Goal: Information Seeking & Learning: Learn about a topic

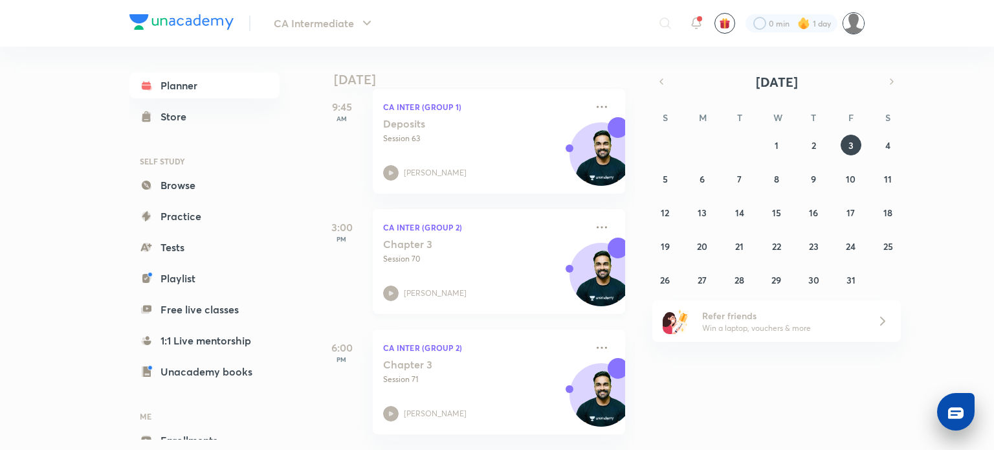
scroll to position [193, 0]
click at [810, 142] on button "2" at bounding box center [813, 145] width 21 height 21
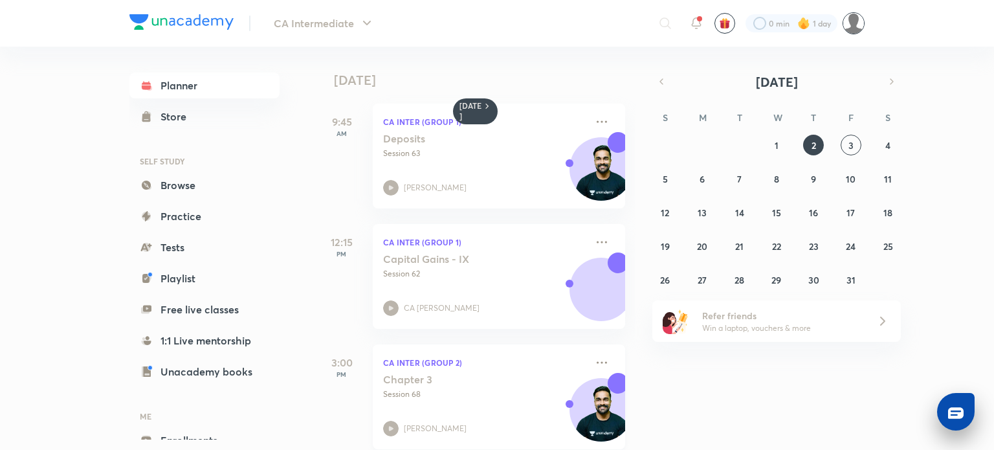
scroll to position [2, 0]
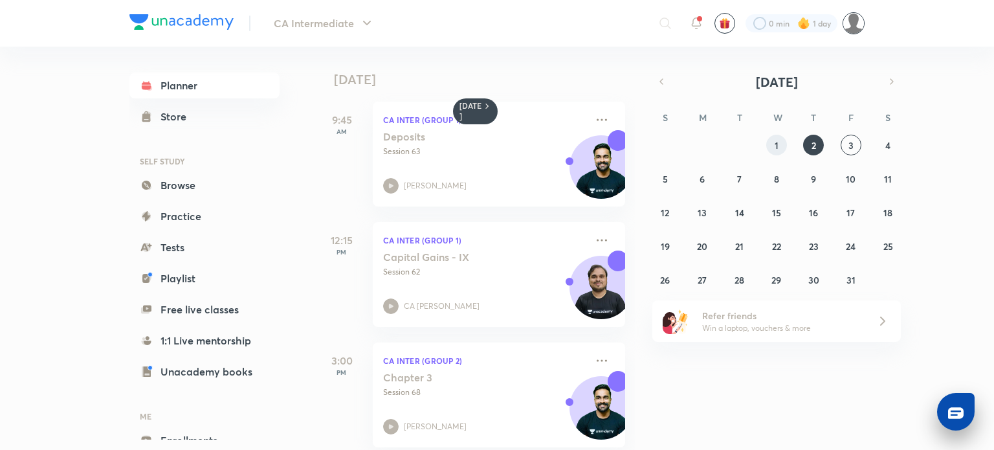
click at [771, 149] on button "1" at bounding box center [776, 145] width 21 height 21
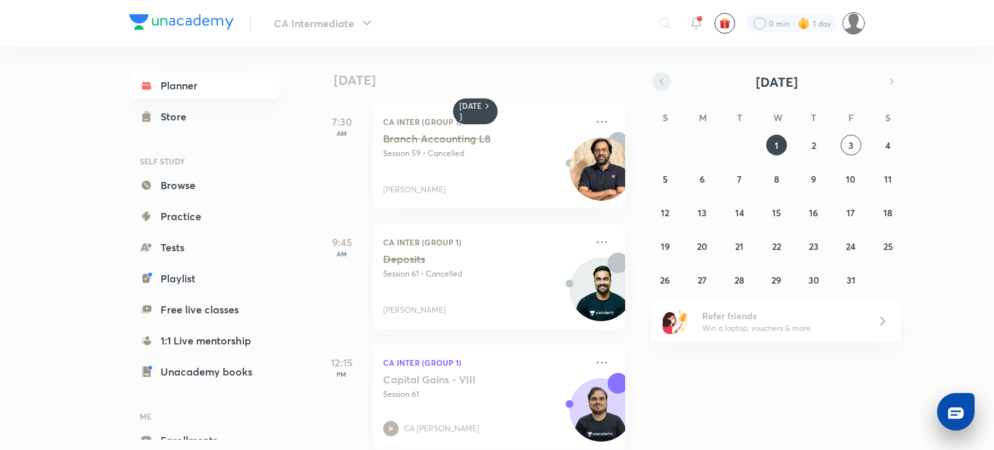
click at [660, 79] on icon "button" at bounding box center [661, 82] width 10 height 12
click at [781, 240] on abbr "20" at bounding box center [776, 246] width 10 height 12
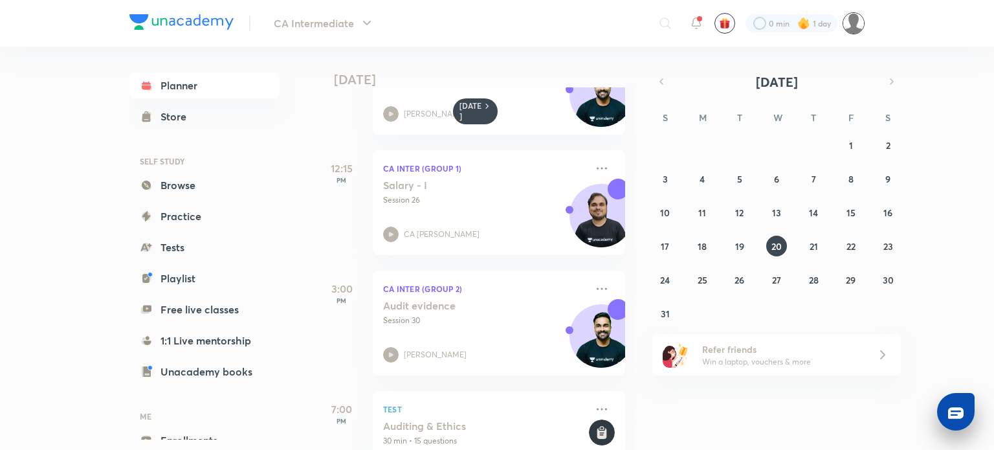
scroll to position [225, 0]
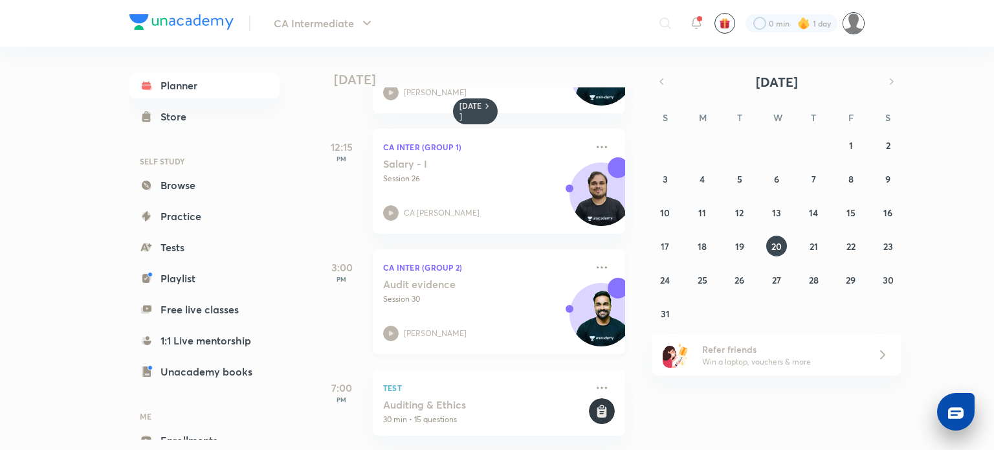
click at [424, 293] on p "Session 30" at bounding box center [484, 299] width 203 height 12
